Goal: Information Seeking & Learning: Learn about a topic

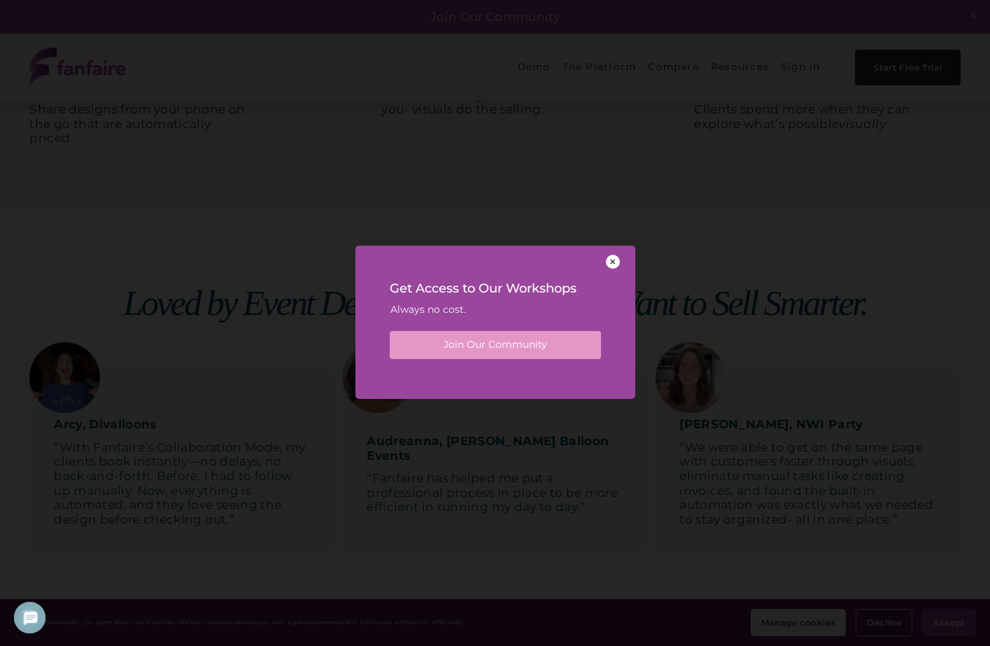
click at [612, 259] on div at bounding box center [613, 262] width 14 height 14
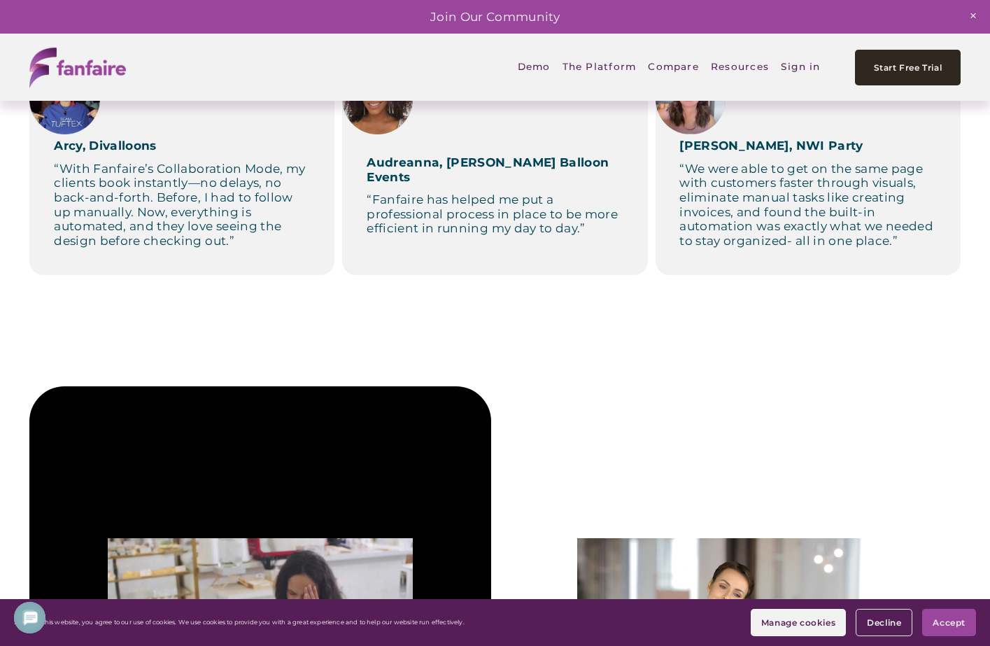
scroll to position [769, 0]
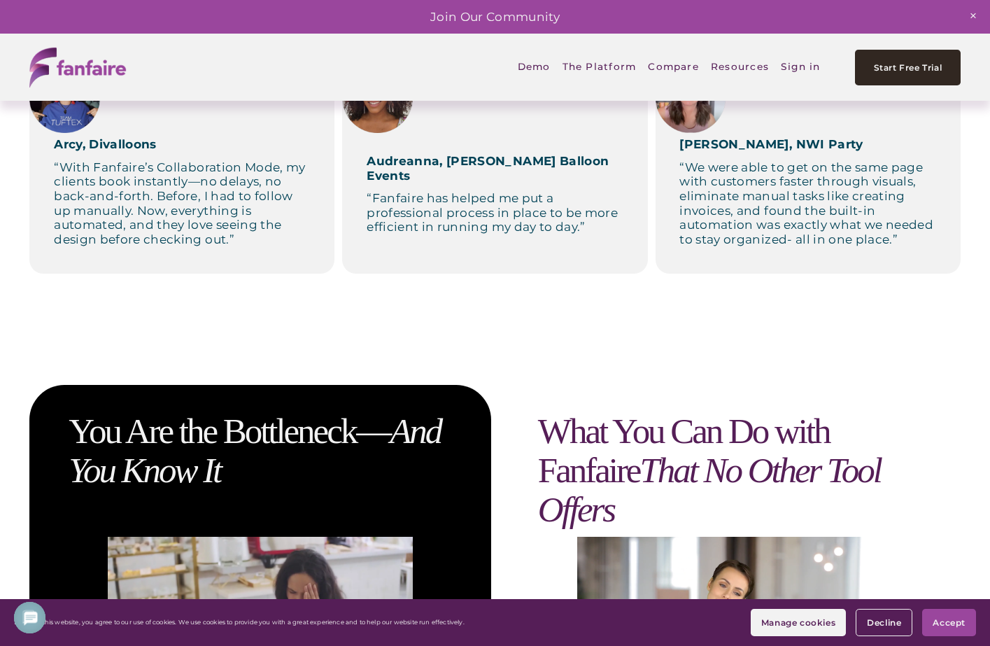
click at [886, 609] on button "Decline" at bounding box center [883, 621] width 57 height 27
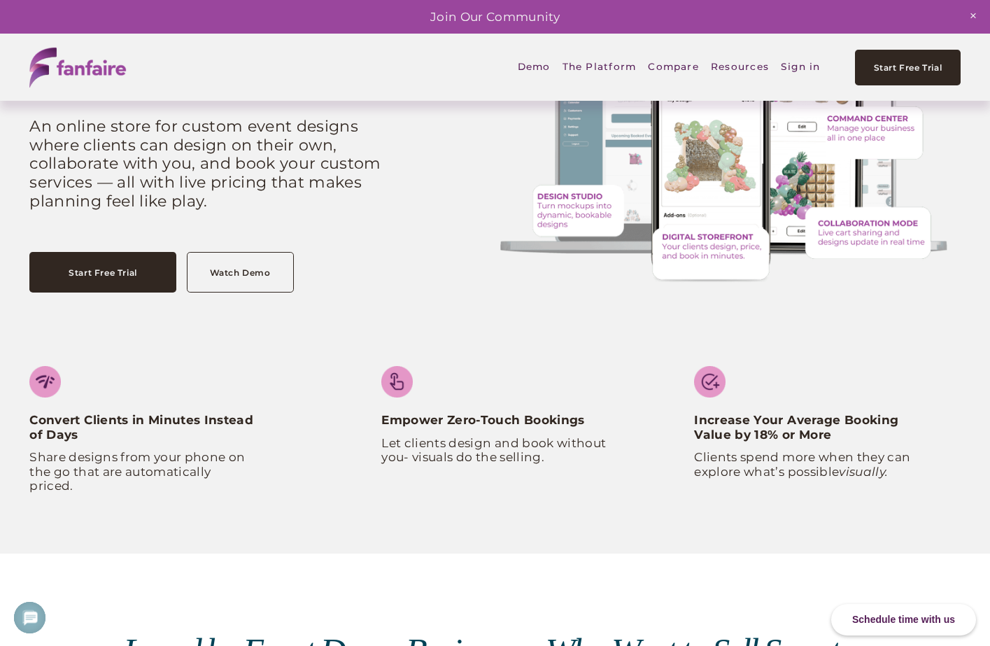
scroll to position [0, 0]
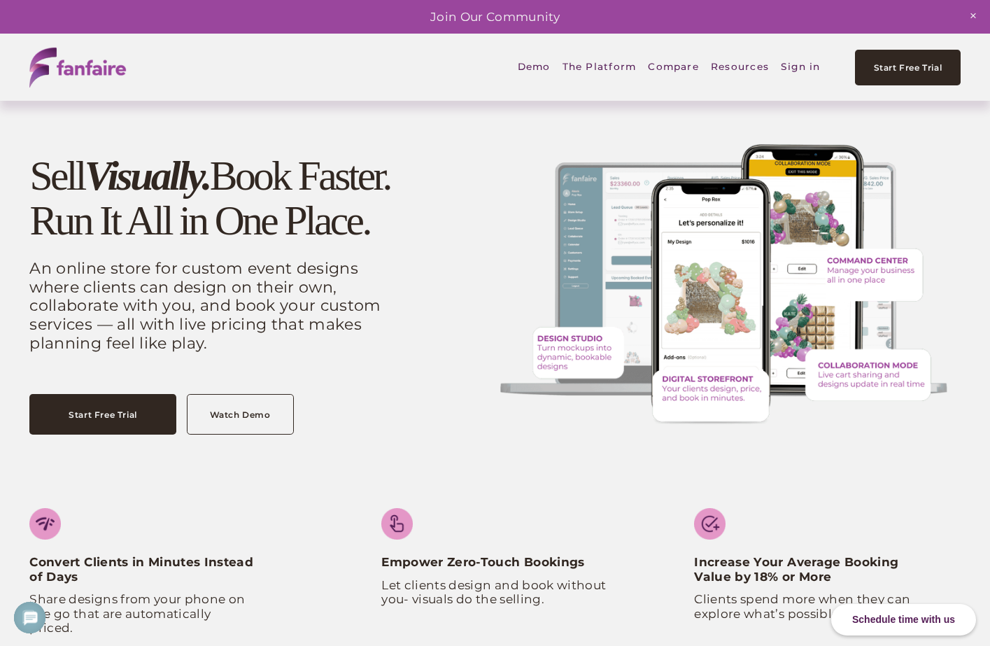
click at [591, 66] on span "The Platform" at bounding box center [599, 67] width 74 height 31
click at [0, 0] on span "Digital Storefront" at bounding box center [0, 0] width 0 height 0
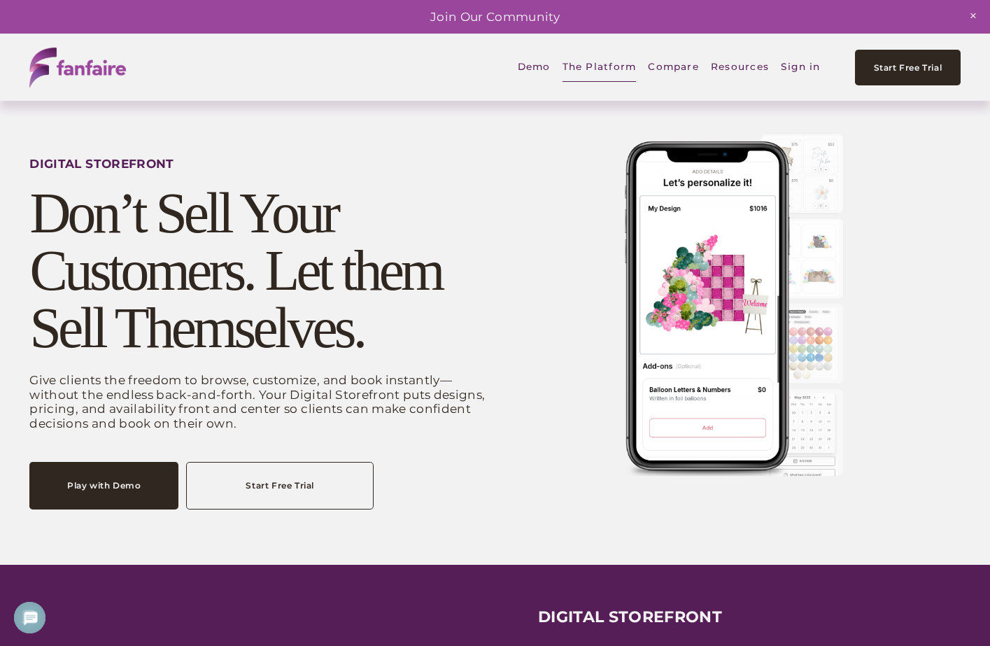
click at [666, 69] on link "Compare" at bounding box center [673, 67] width 51 height 33
